Goal: Navigation & Orientation: Find specific page/section

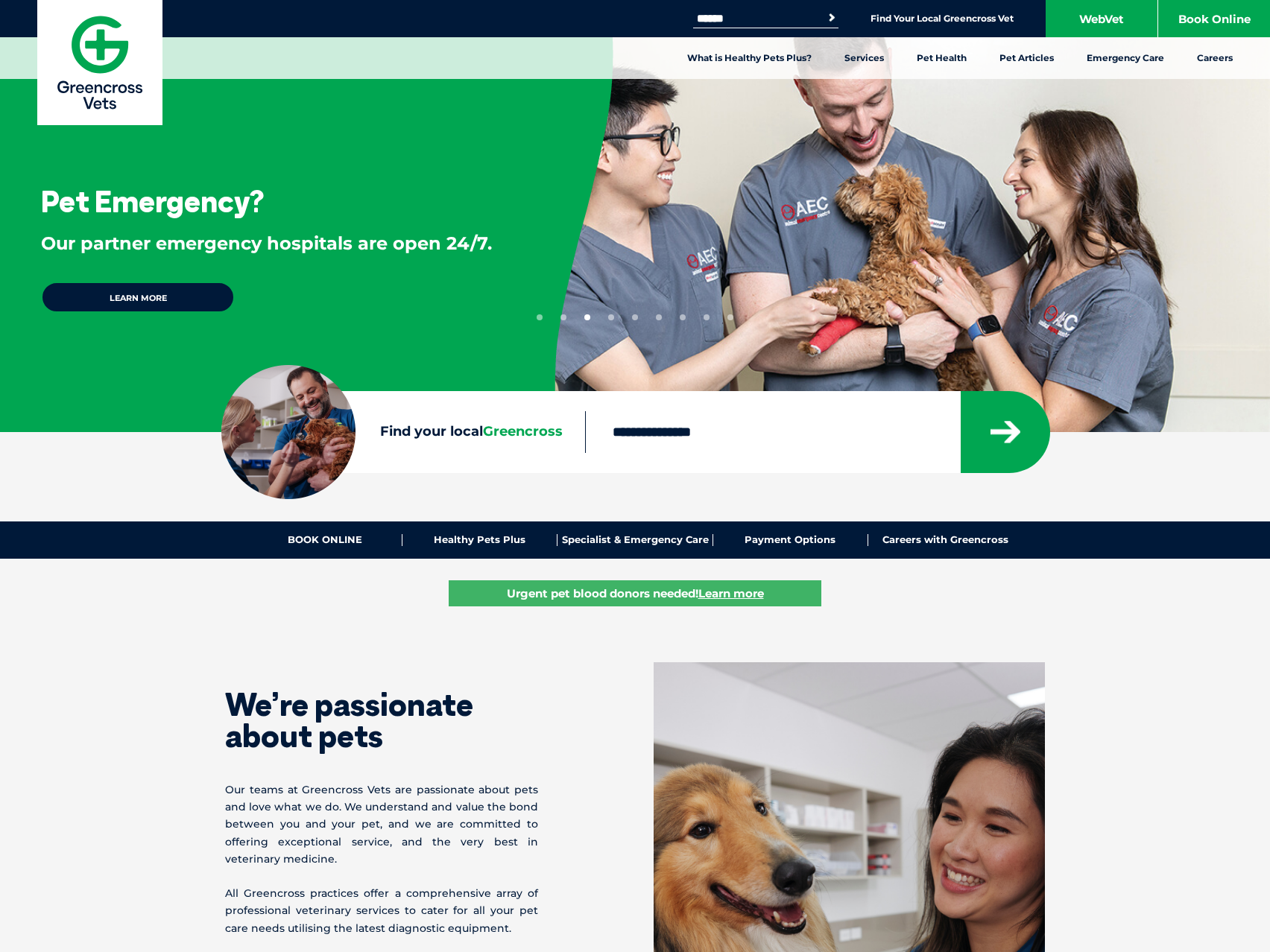
drag, startPoint x: 1111, startPoint y: 537, endPoint x: 1055, endPoint y: 137, distance: 403.9
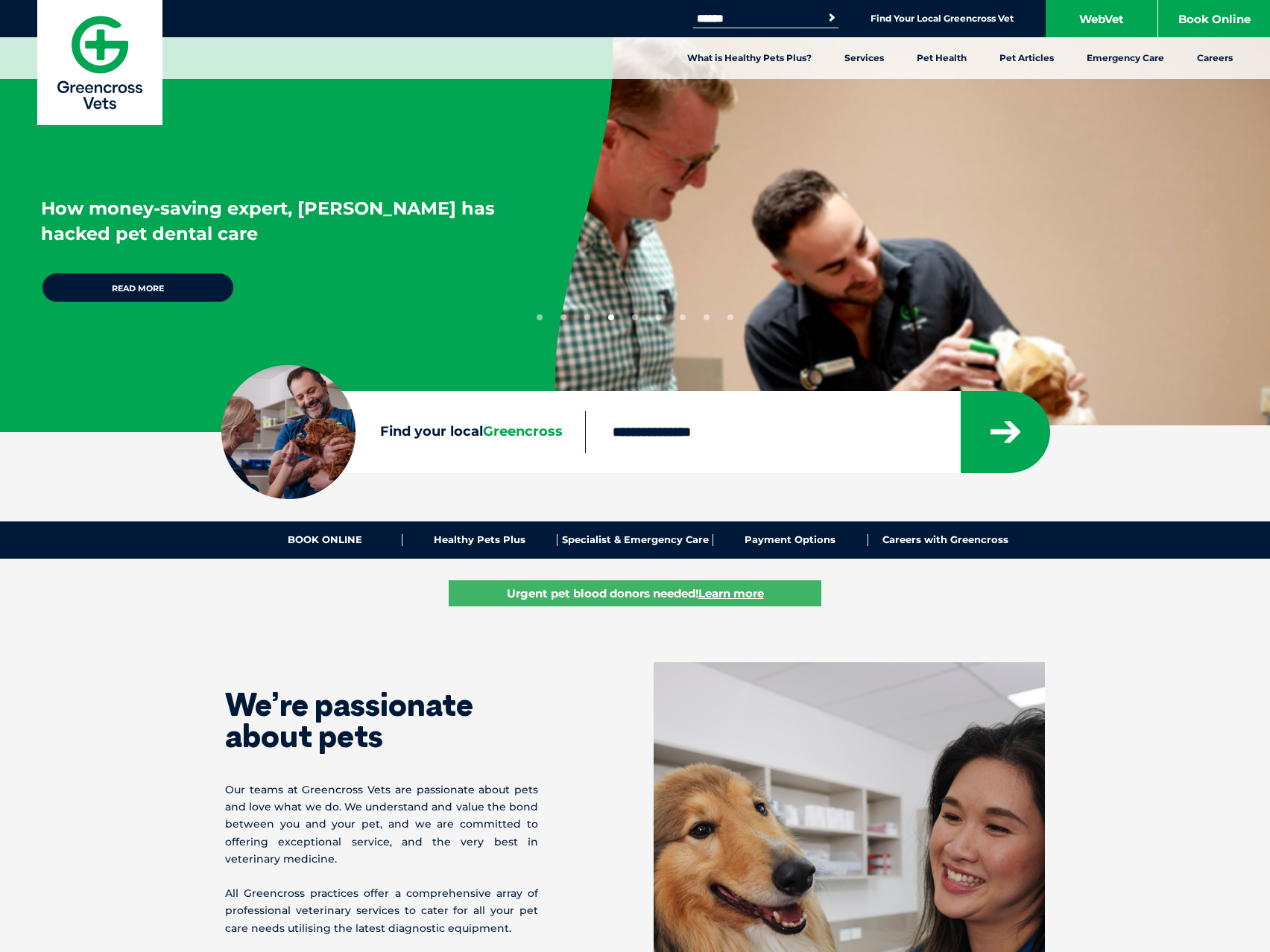
click at [896, 12] on li "Find Your Local Greencross Vet" at bounding box center [941, 18] width 143 height 17
click at [897, 19] on link "Find Your Local Greencross Vet" at bounding box center [941, 19] width 143 height 12
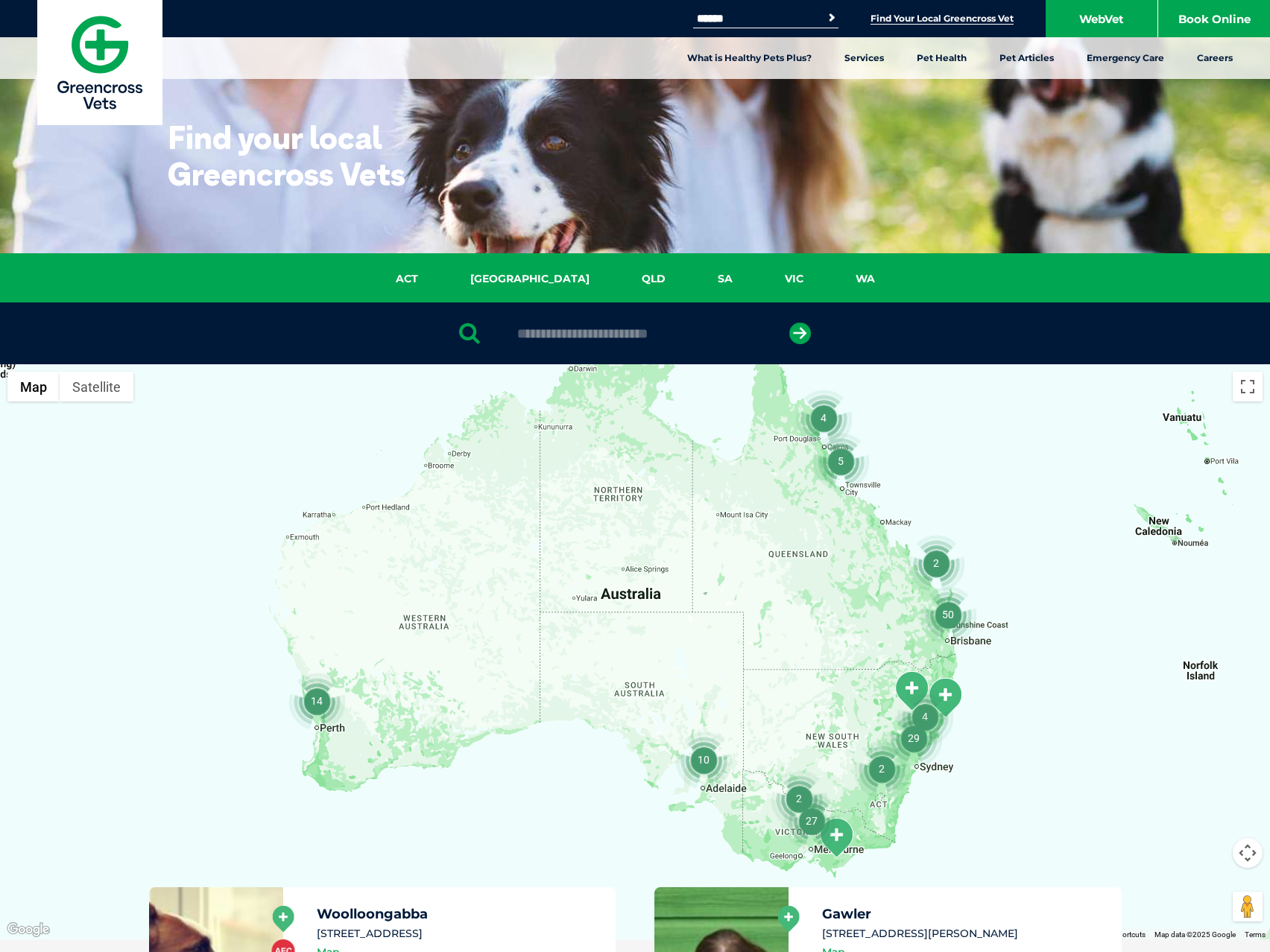
click at [823, 867] on div at bounding box center [635, 651] width 1270 height 575
click at [819, 864] on div at bounding box center [635, 651] width 1270 height 575
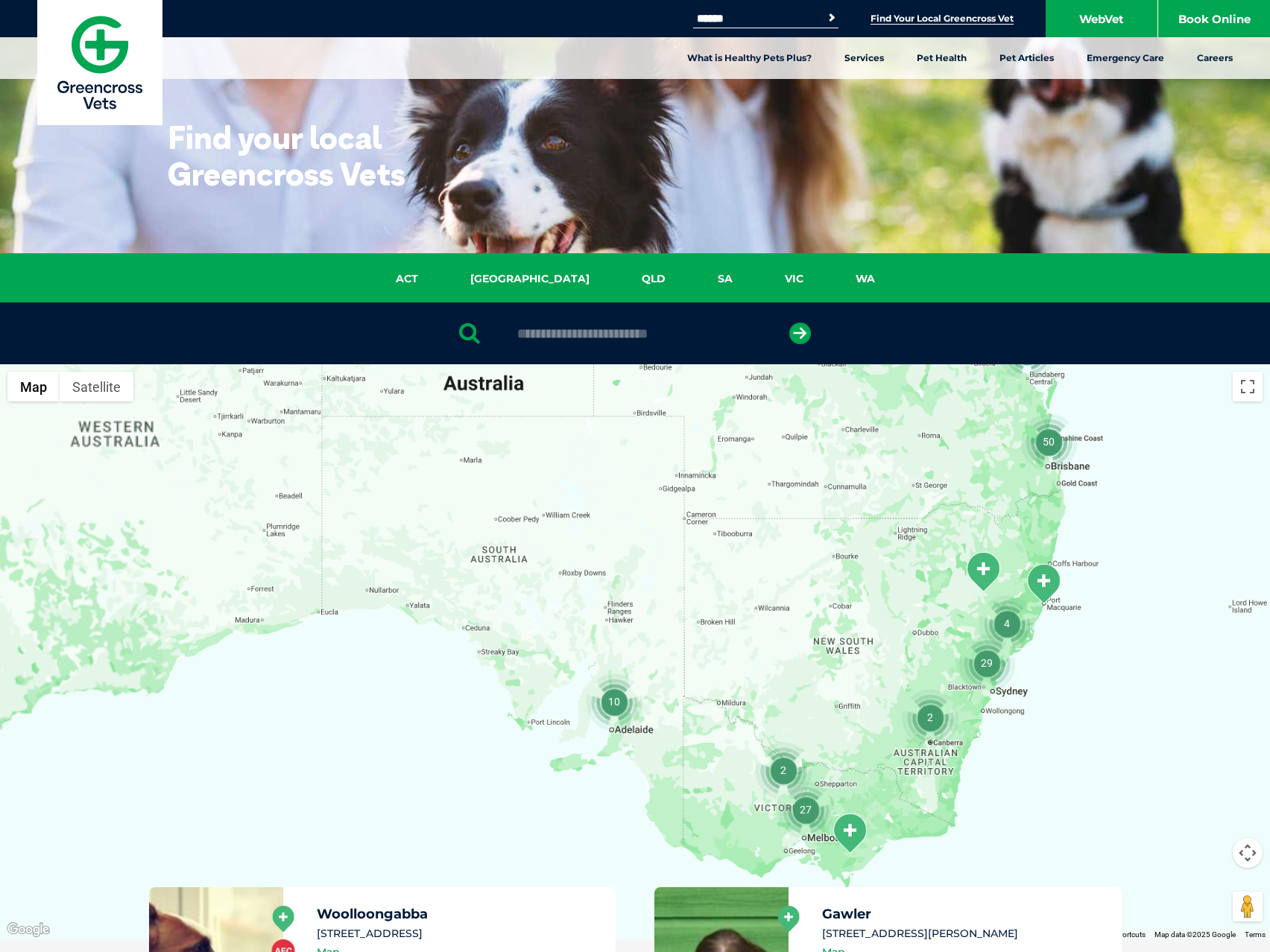
click at [810, 850] on div at bounding box center [635, 651] width 1270 height 575
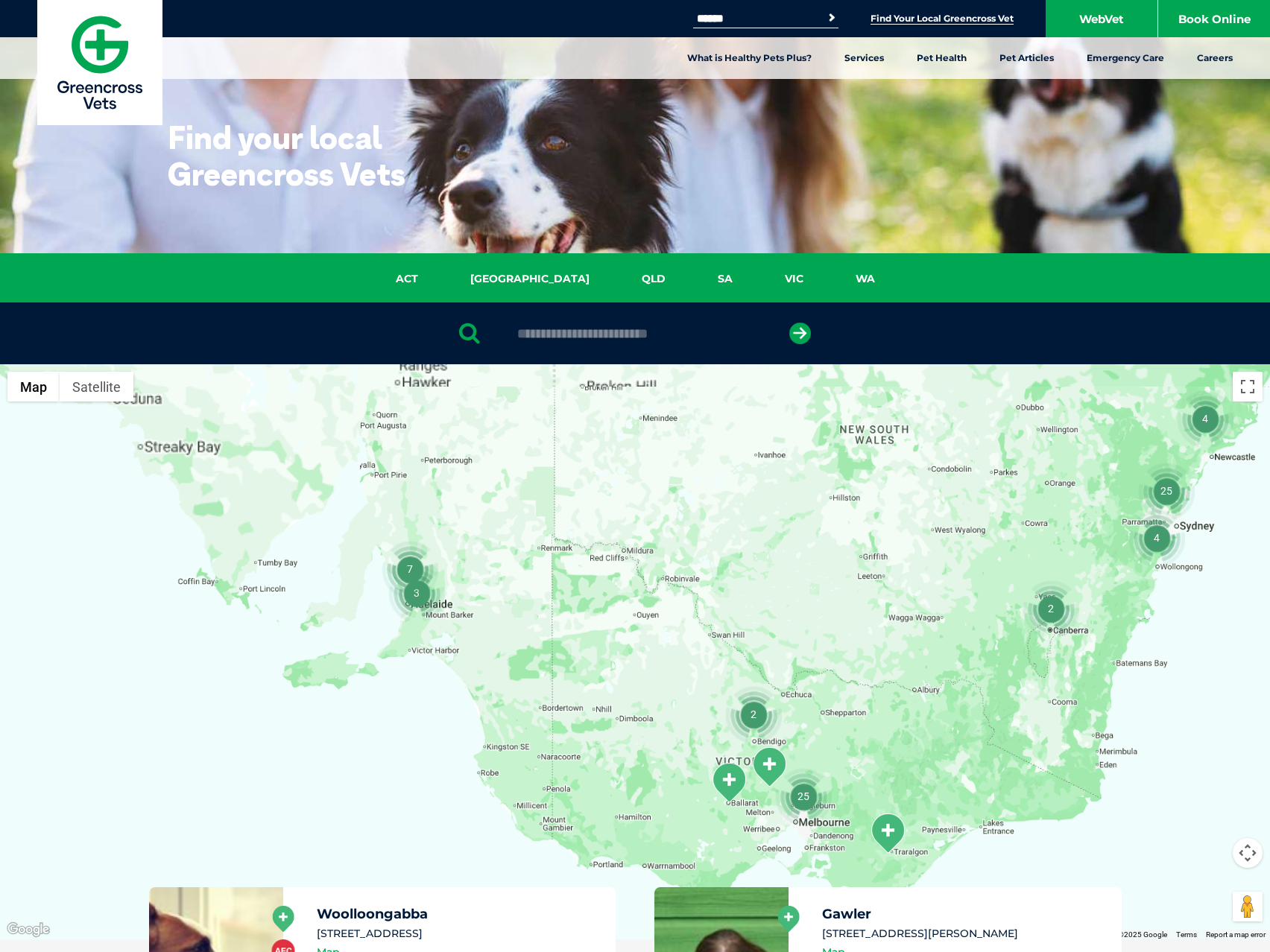
click at [810, 850] on div at bounding box center [635, 651] width 1270 height 575
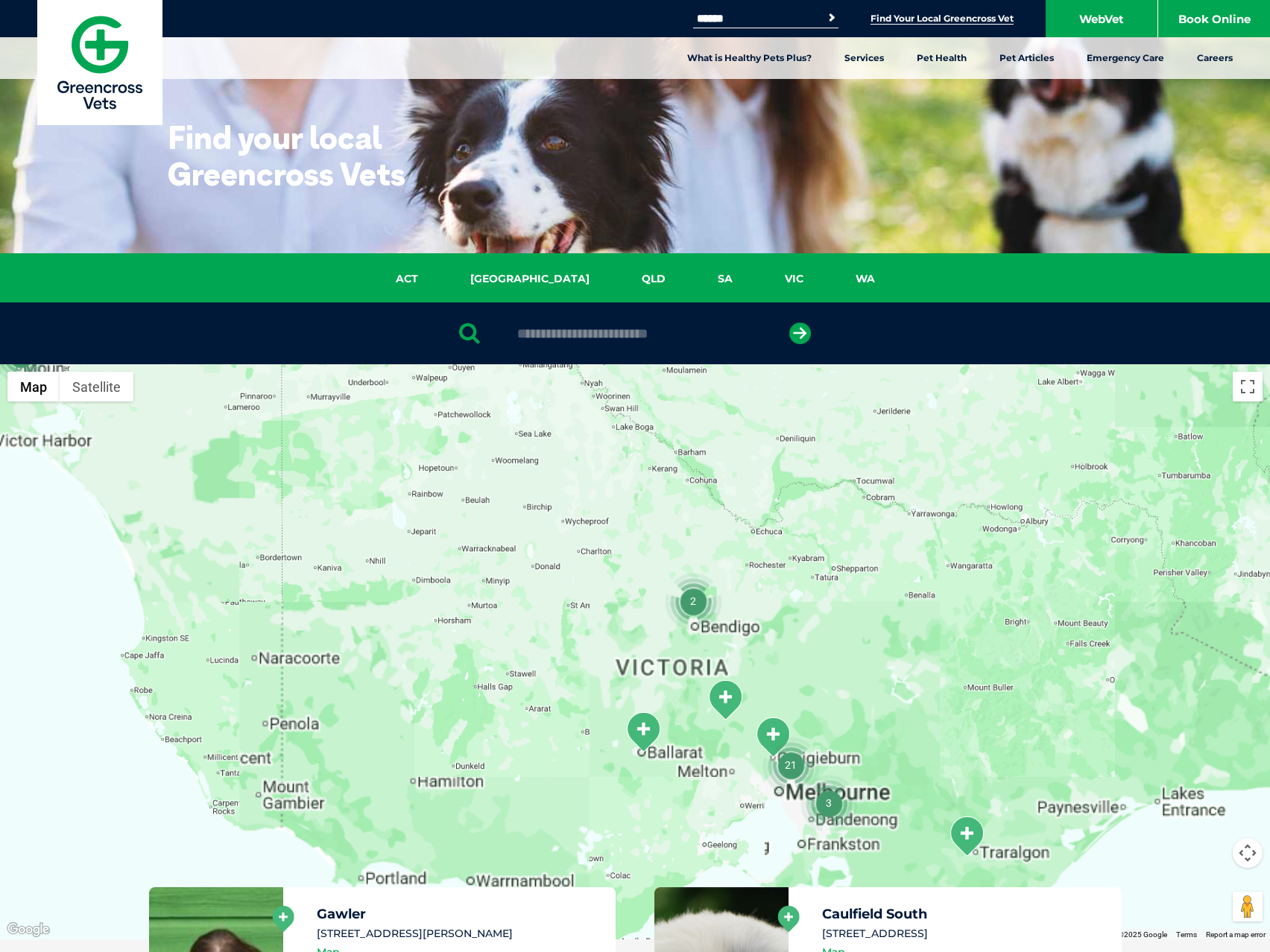
click at [803, 849] on div at bounding box center [635, 651] width 1270 height 575
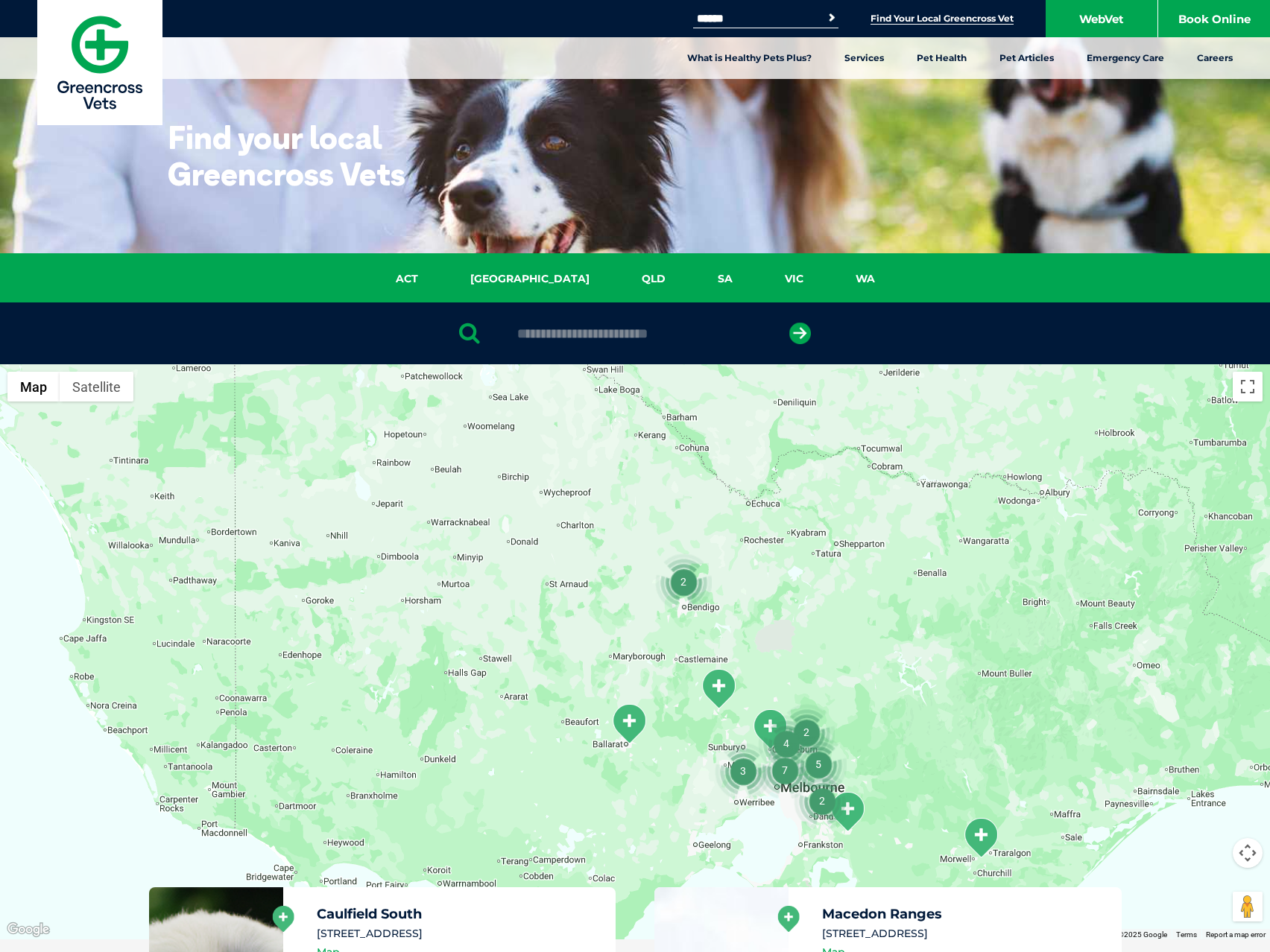
click at [803, 849] on div at bounding box center [635, 651] width 1270 height 575
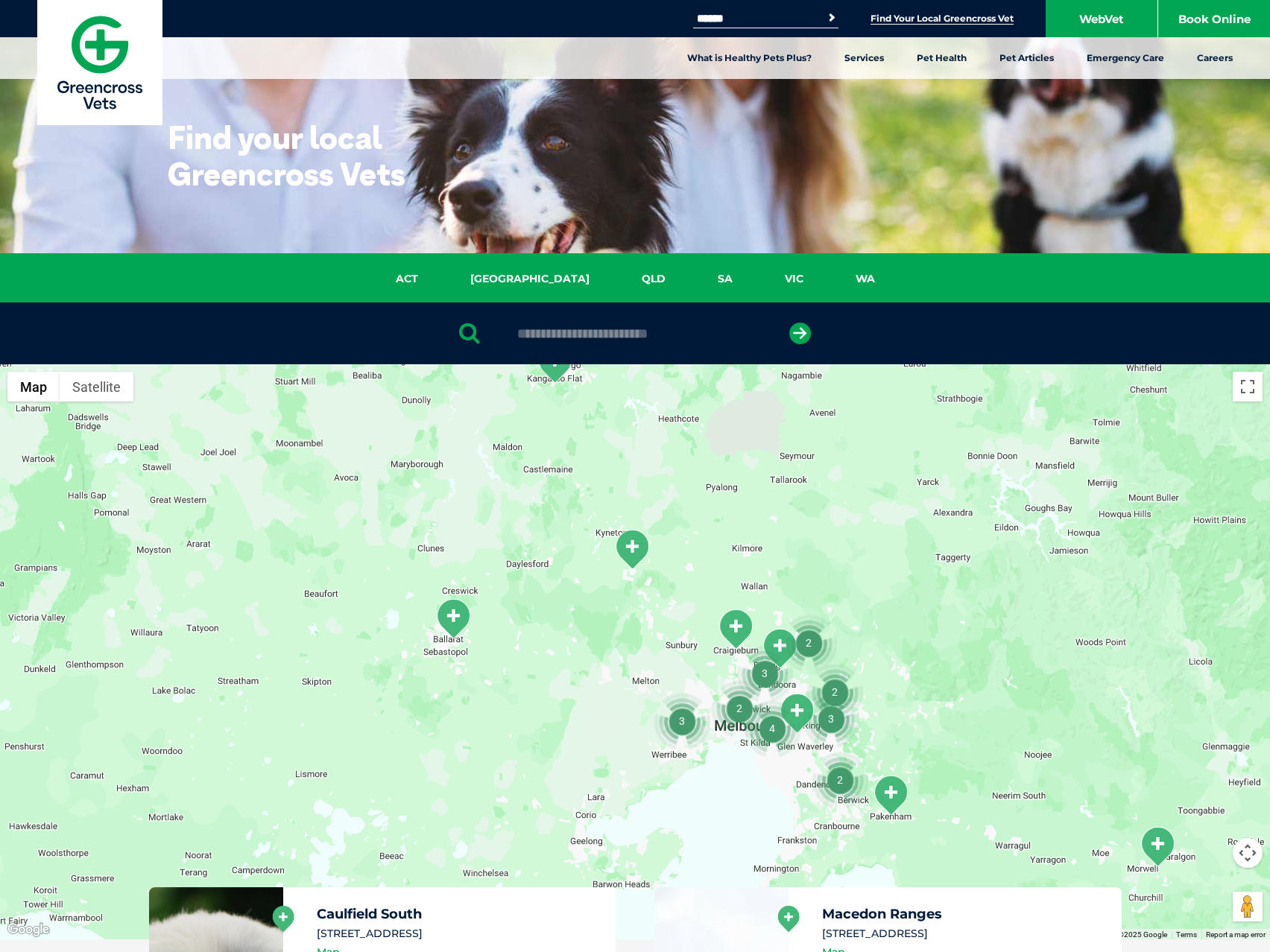
click at [787, 840] on div at bounding box center [635, 651] width 1270 height 575
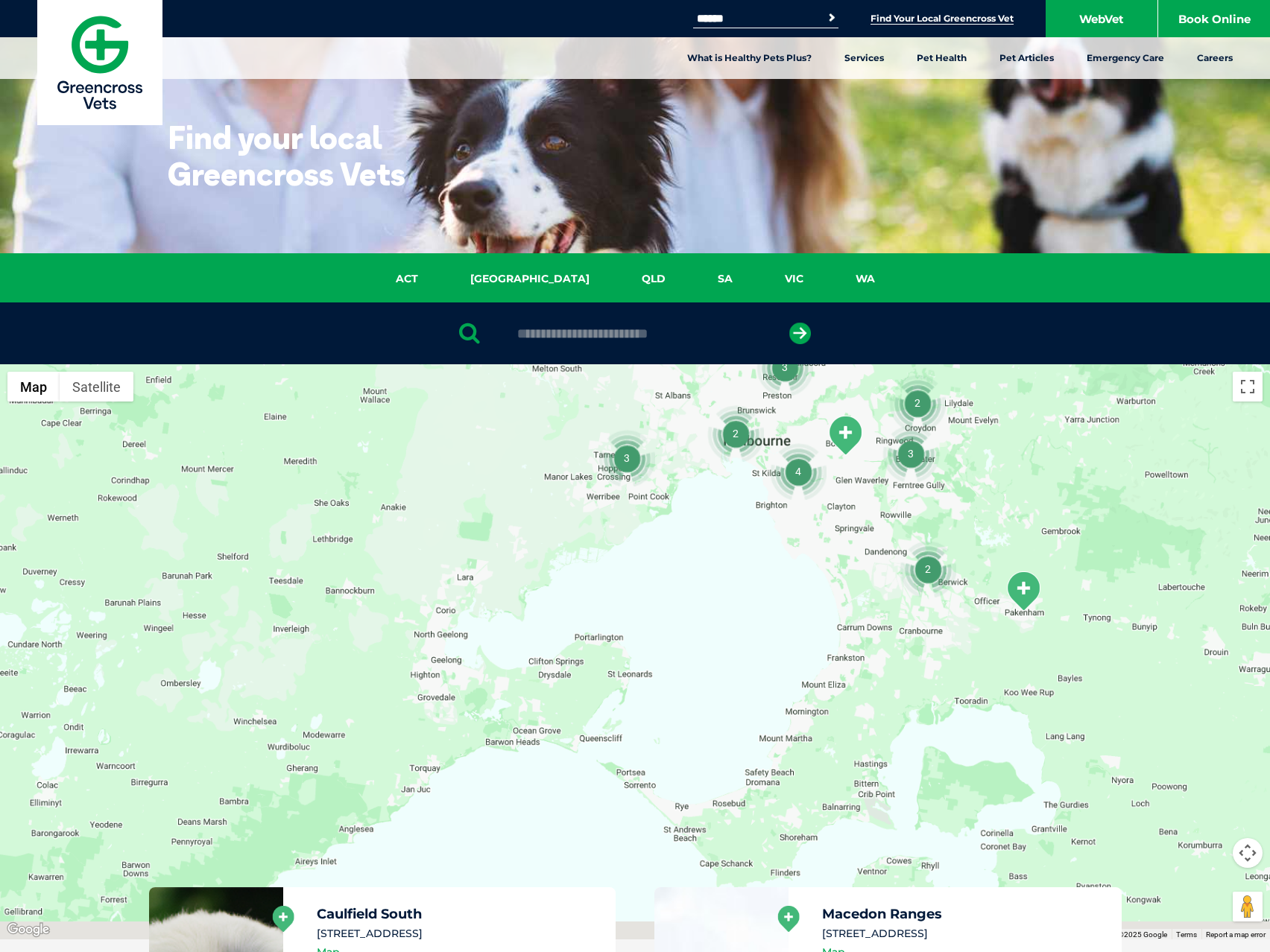
drag, startPoint x: 767, startPoint y: 832, endPoint x: 805, endPoint y: 655, distance: 181.0
click at [805, 655] on div at bounding box center [635, 651] width 1270 height 575
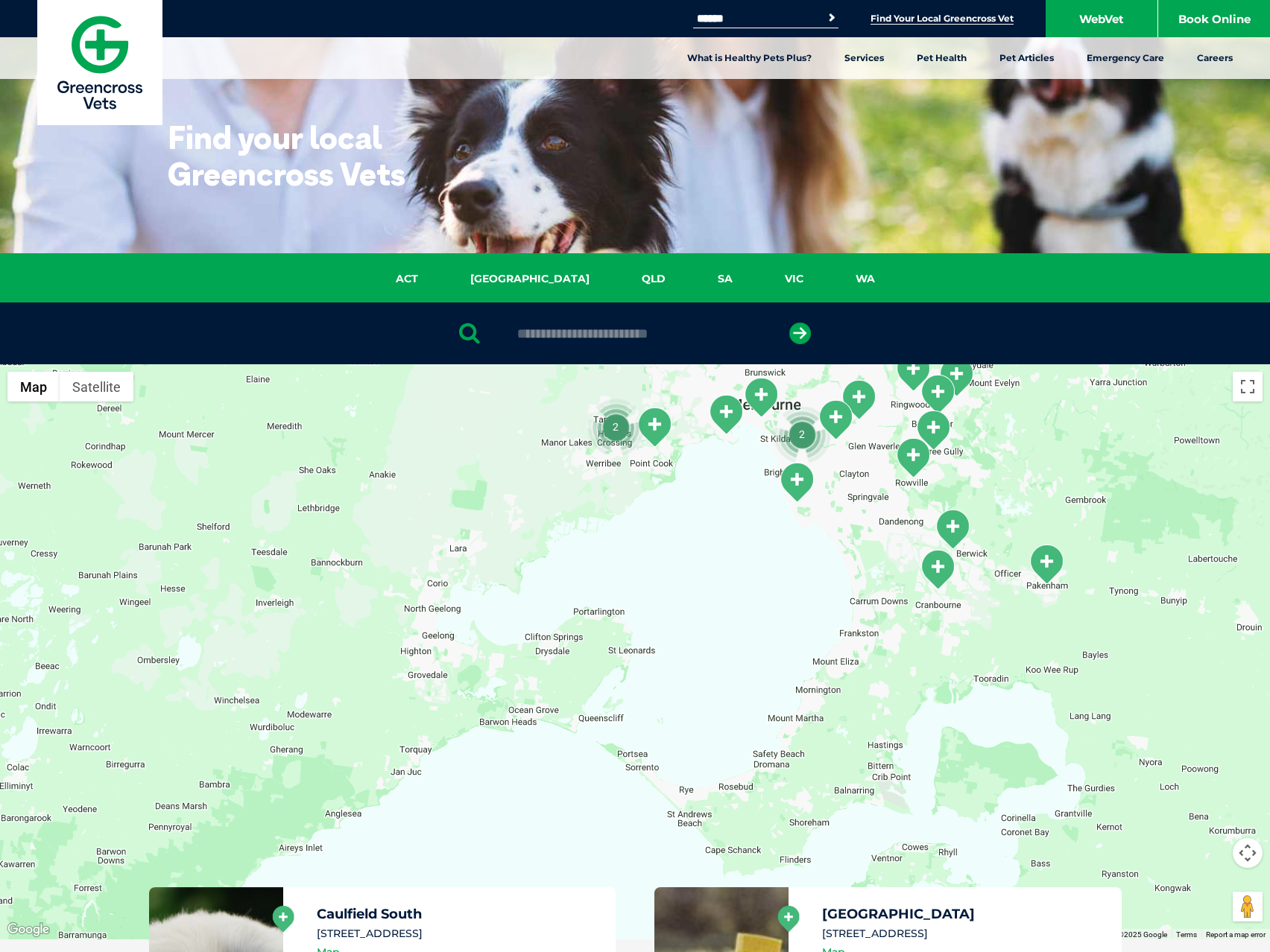
click at [759, 456] on div at bounding box center [635, 651] width 1270 height 575
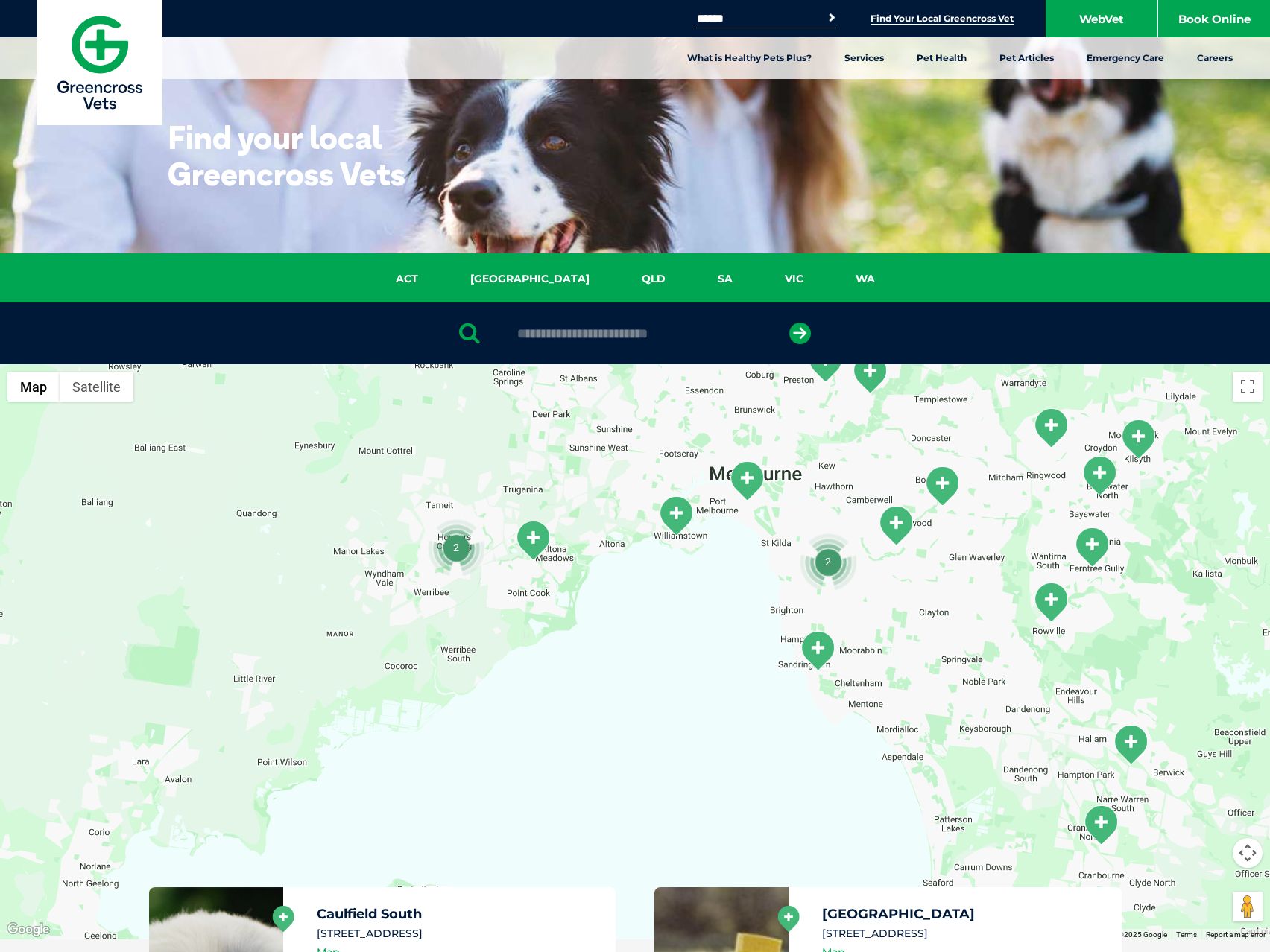
drag, startPoint x: 770, startPoint y: 444, endPoint x: 753, endPoint y: 573, distance: 130.1
click at [753, 573] on div at bounding box center [635, 651] width 1270 height 575
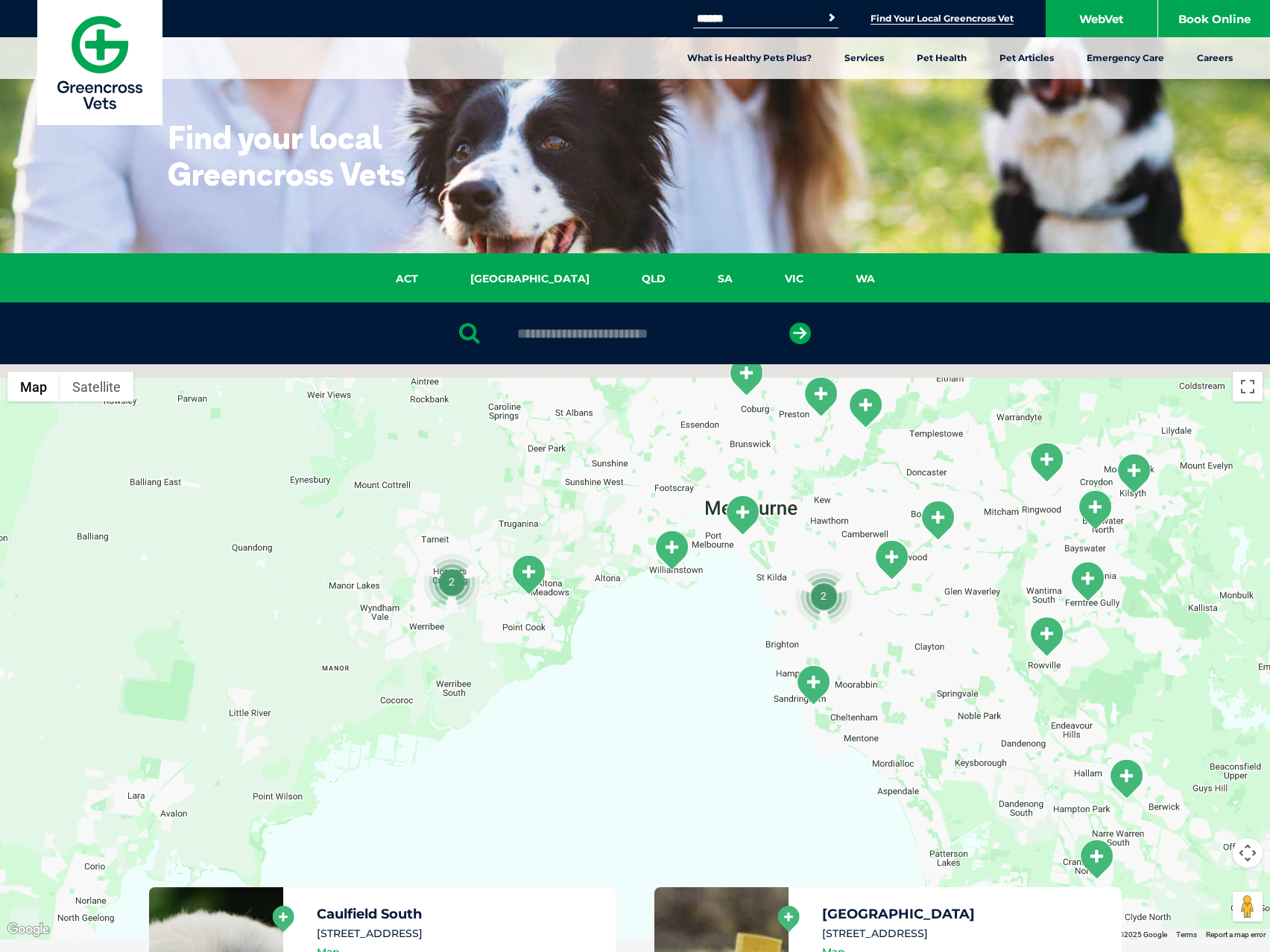
click at [762, 555] on div at bounding box center [635, 651] width 1270 height 575
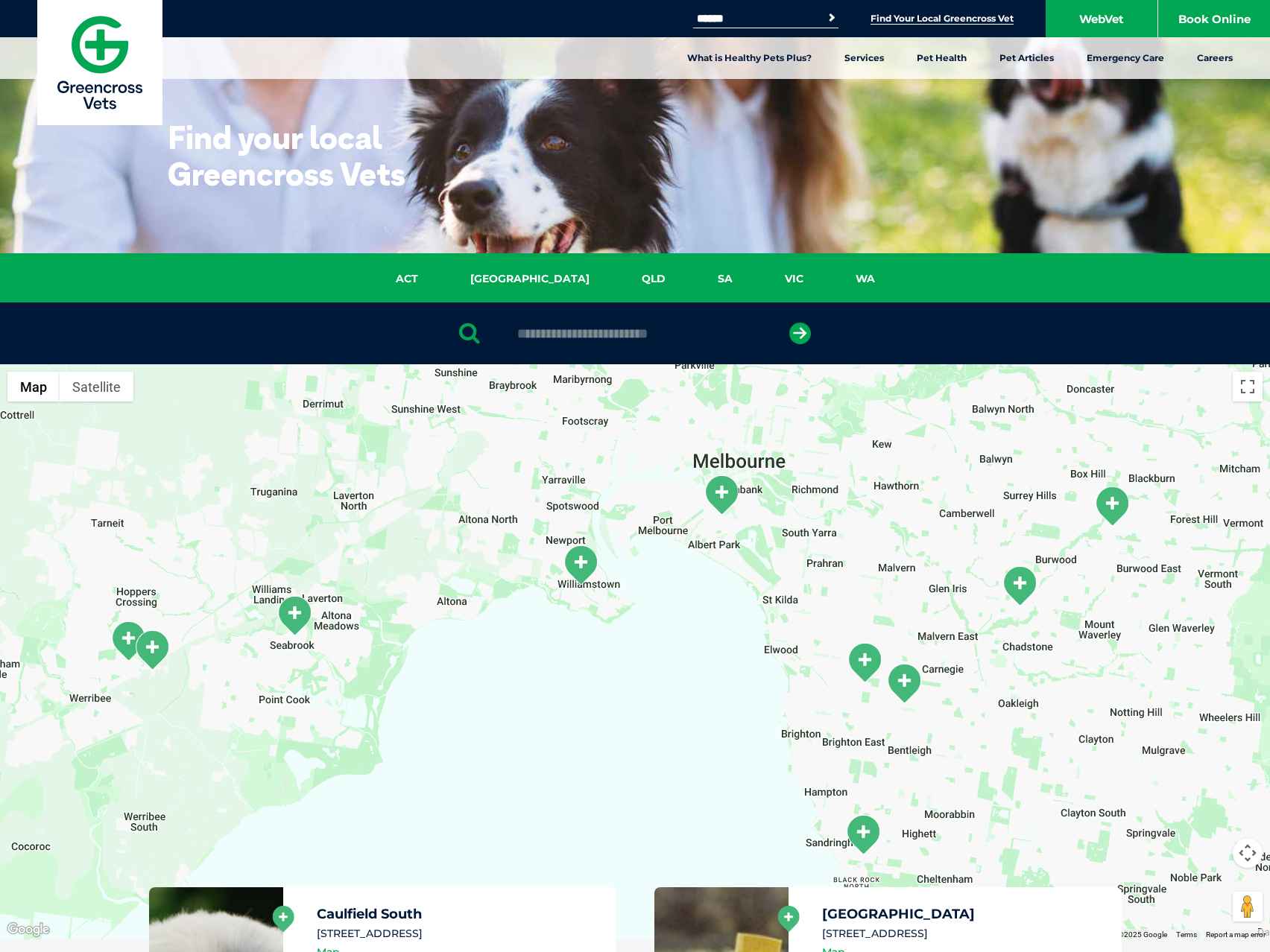
click at [782, 669] on div at bounding box center [635, 651] width 1270 height 575
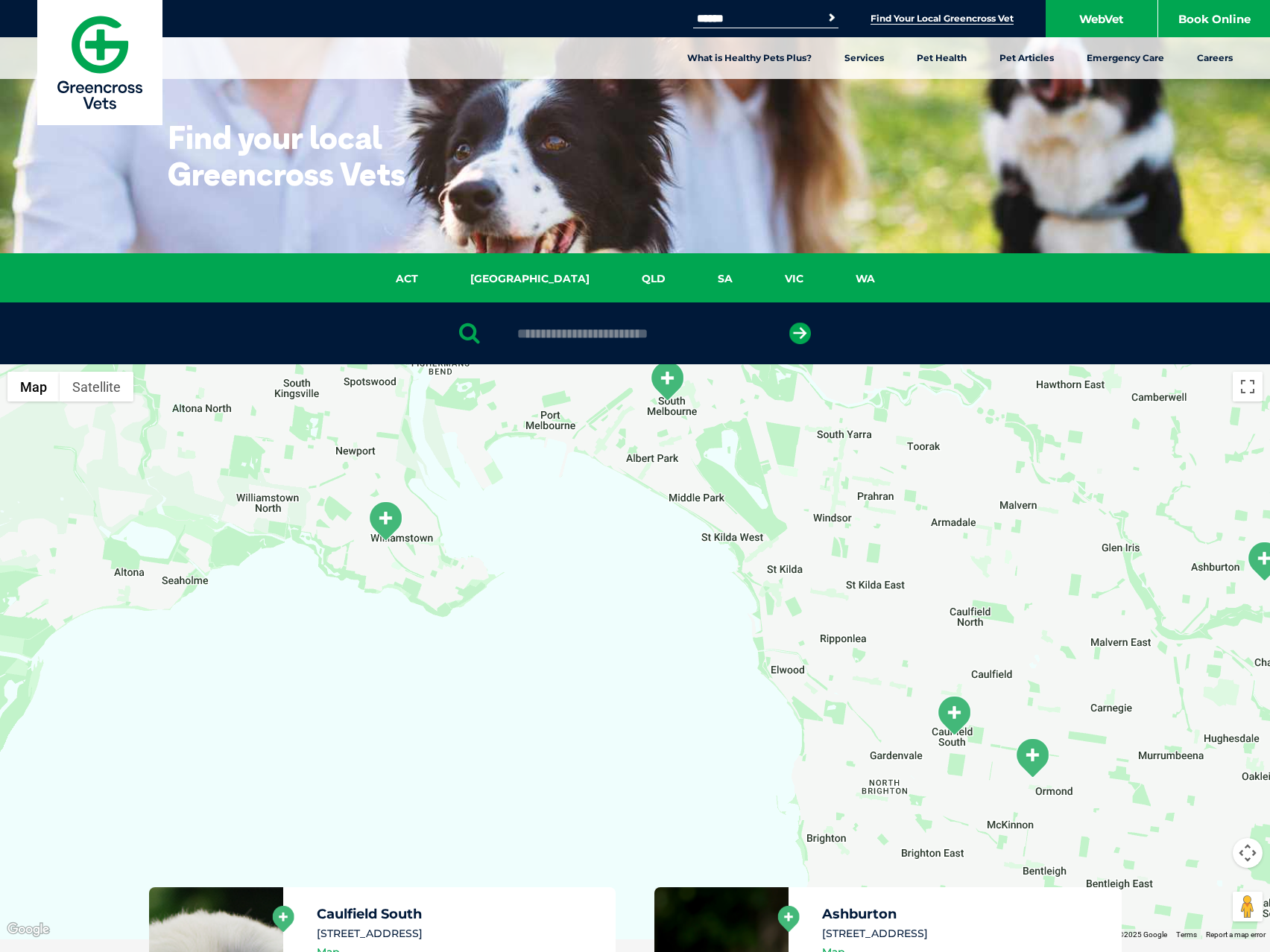
drag, startPoint x: 724, startPoint y: 589, endPoint x: 726, endPoint y: 715, distance: 126.0
click at [726, 715] on div at bounding box center [635, 651] width 1270 height 575
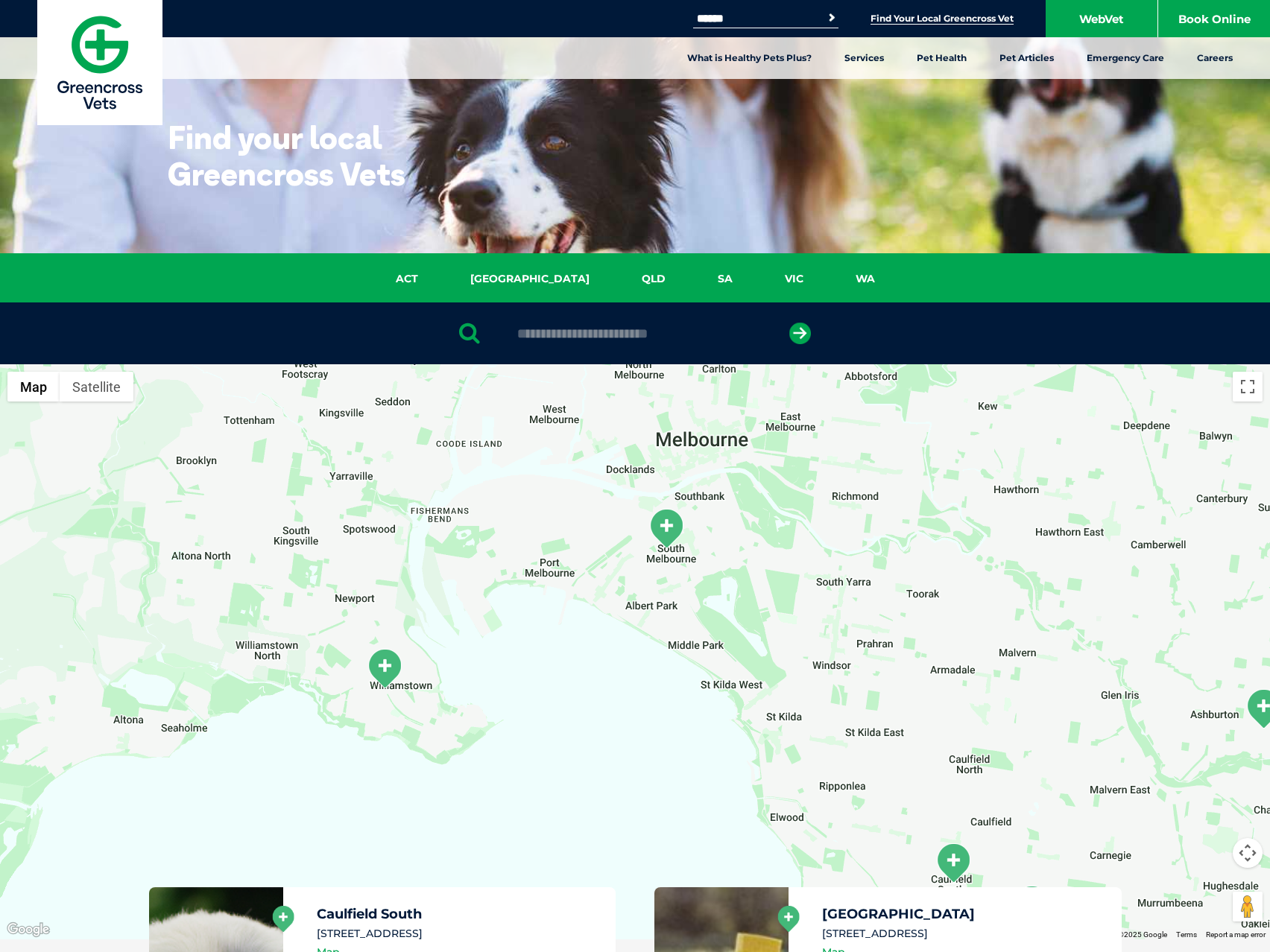
click at [663, 520] on img "South Melbourne" at bounding box center [667, 529] width 38 height 41
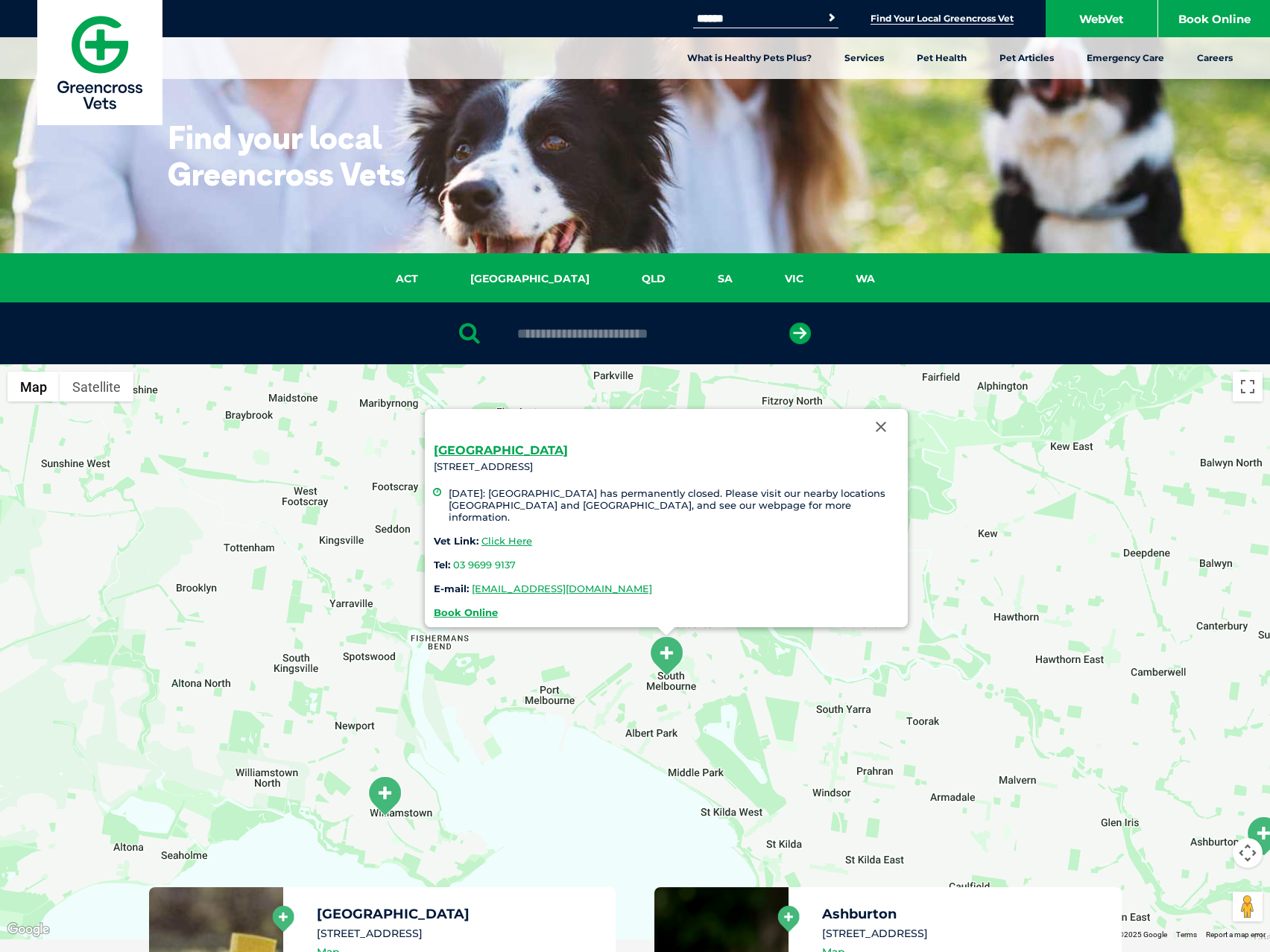
click at [633, 790] on div "South Melbourne 220 Ferrars Street, South Melbourne, VIC 3205 29 February 2024:…" at bounding box center [635, 651] width 1270 height 575
